Goal: Transaction & Acquisition: Purchase product/service

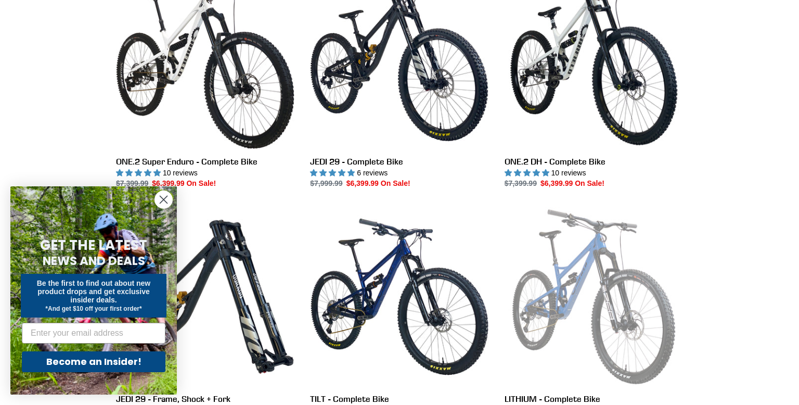
scroll to position [337, 0]
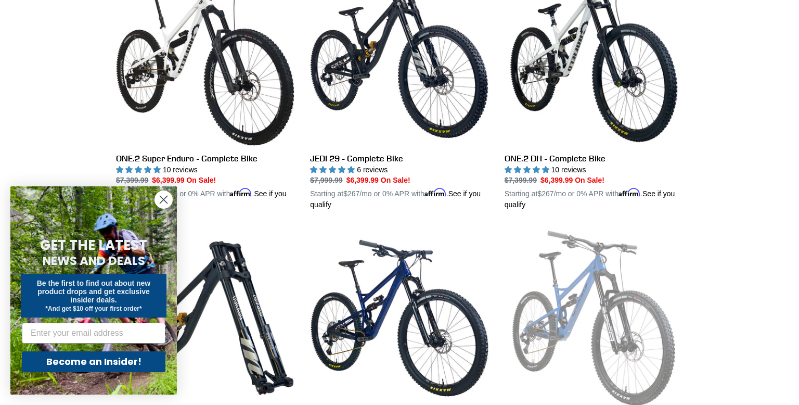
click at [166, 198] on circle "Close dialog" at bounding box center [163, 199] width 17 height 17
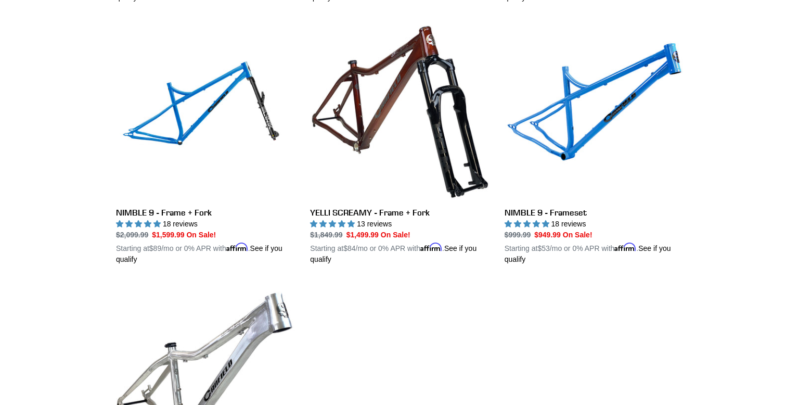
scroll to position [1851, 0]
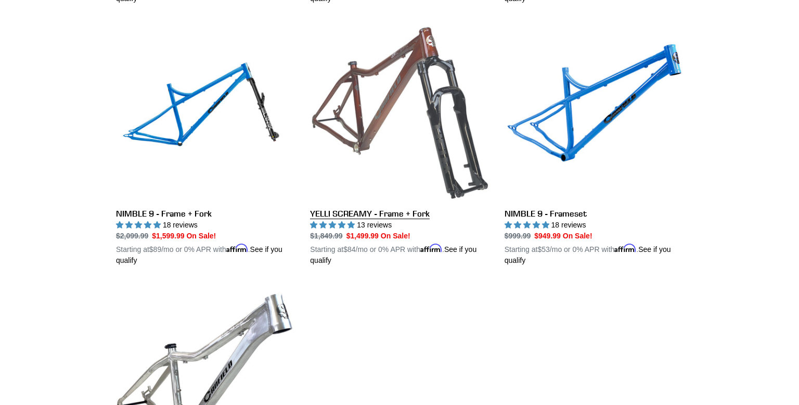
click at [352, 210] on link "YELLI SCREAMY - Frame + Fork" at bounding box center [399, 143] width 178 height 243
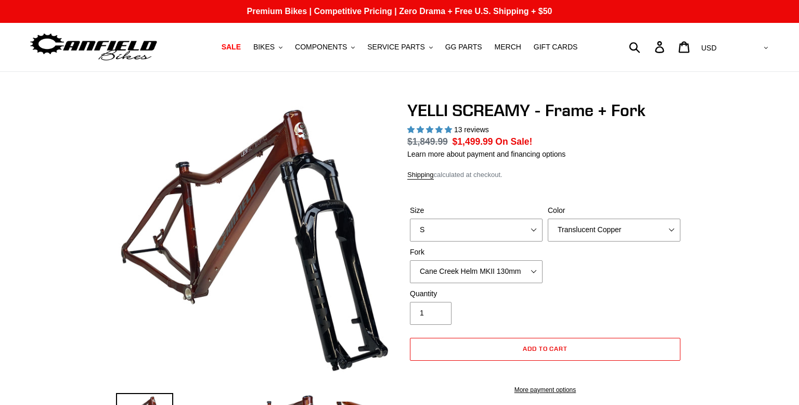
select select "highest-rating"
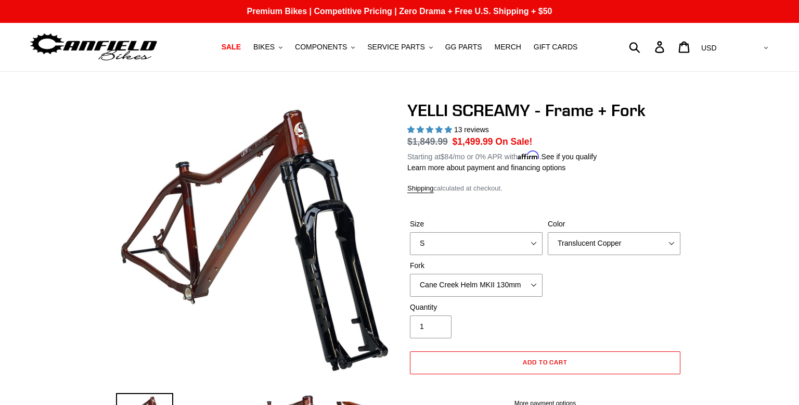
select select "M"
click at [410, 232] on select "S M L XL" at bounding box center [476, 243] width 133 height 23
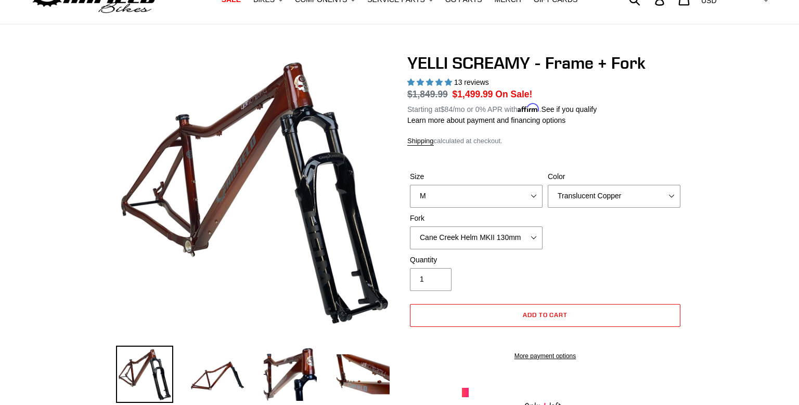
scroll to position [47, 0]
